Goal: Task Accomplishment & Management: Manage account settings

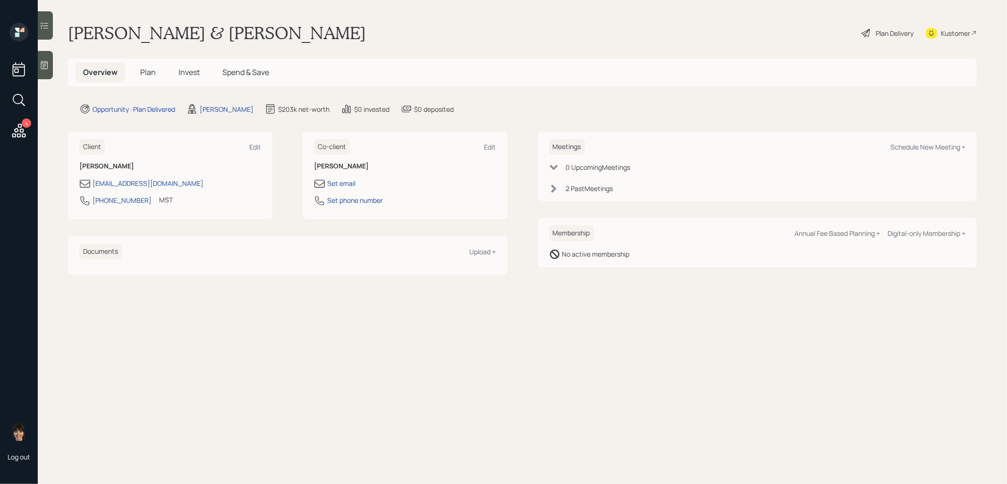
click at [150, 73] on span "Plan" at bounding box center [148, 72] width 16 height 10
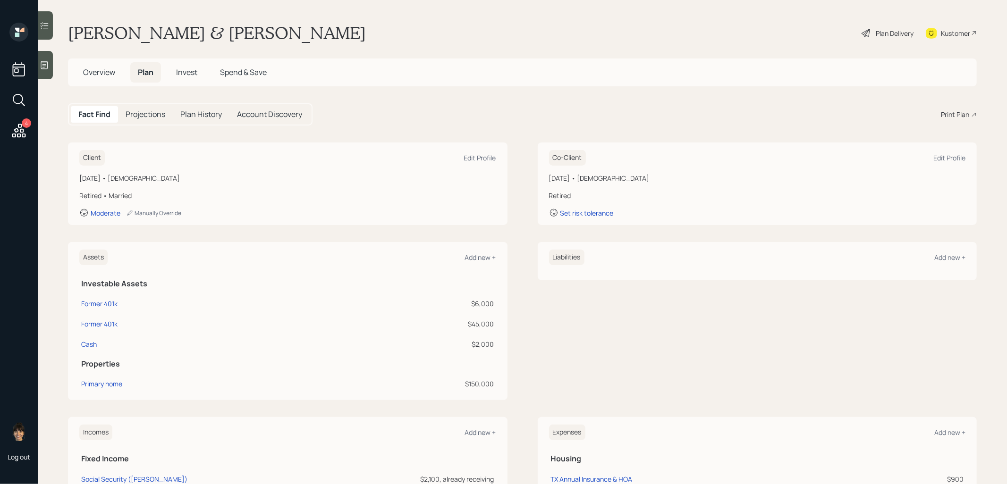
click at [190, 69] on span "Invest" at bounding box center [186, 72] width 21 height 10
